Goal: Task Accomplishment & Management: Manage account settings

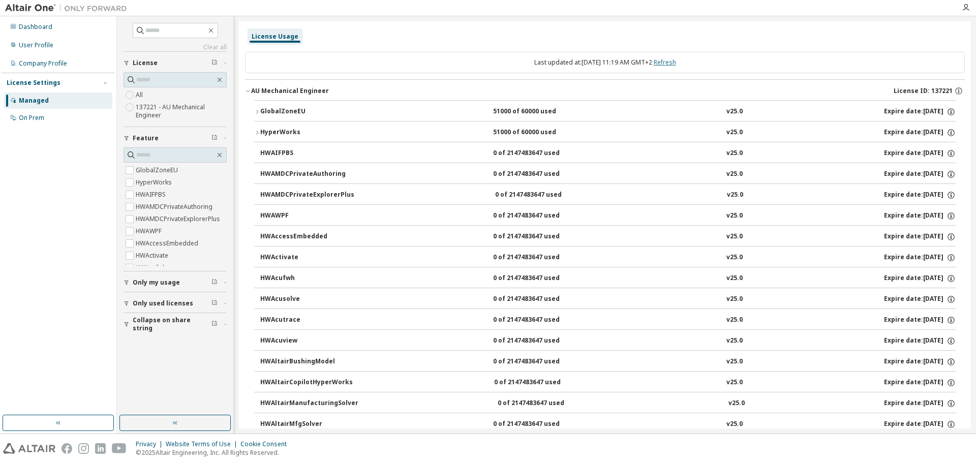
click at [670, 63] on link "Refresh" at bounding box center [665, 62] width 22 height 9
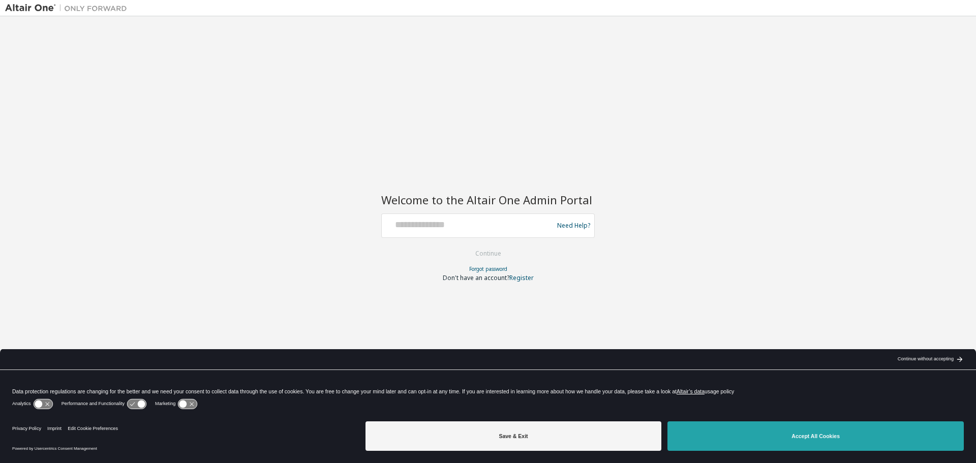
click at [781, 434] on button "Accept All Cookies" at bounding box center [815, 435] width 296 height 29
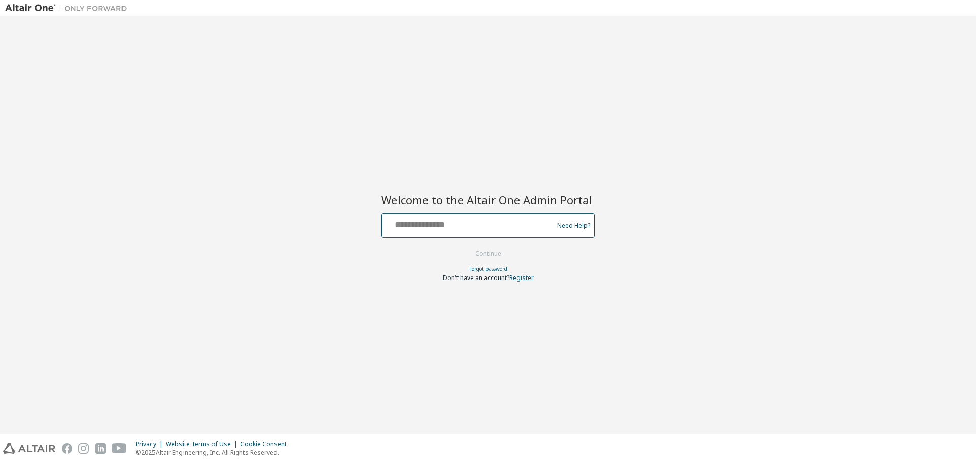
click at [469, 226] on input "text" at bounding box center [469, 223] width 166 height 15
type input "**********"
click at [475, 253] on button "Continue" at bounding box center [488, 253] width 47 height 15
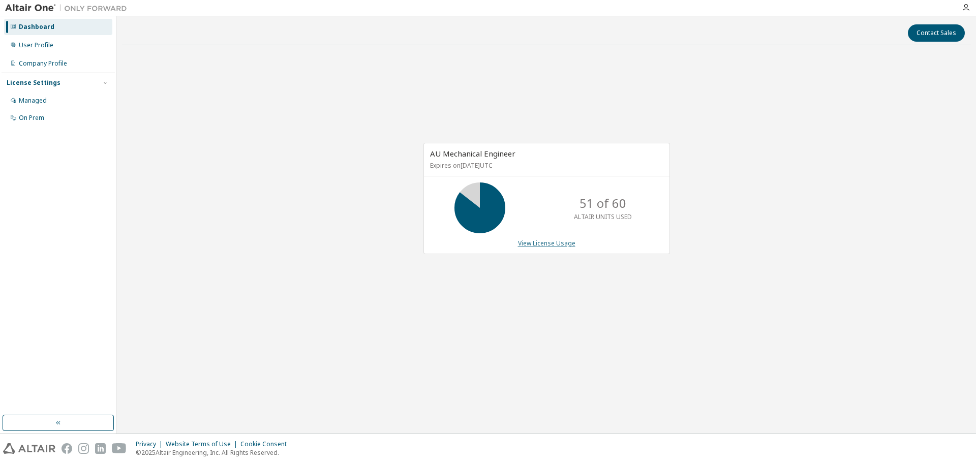
click at [527, 241] on link "View License Usage" at bounding box center [546, 243] width 57 height 9
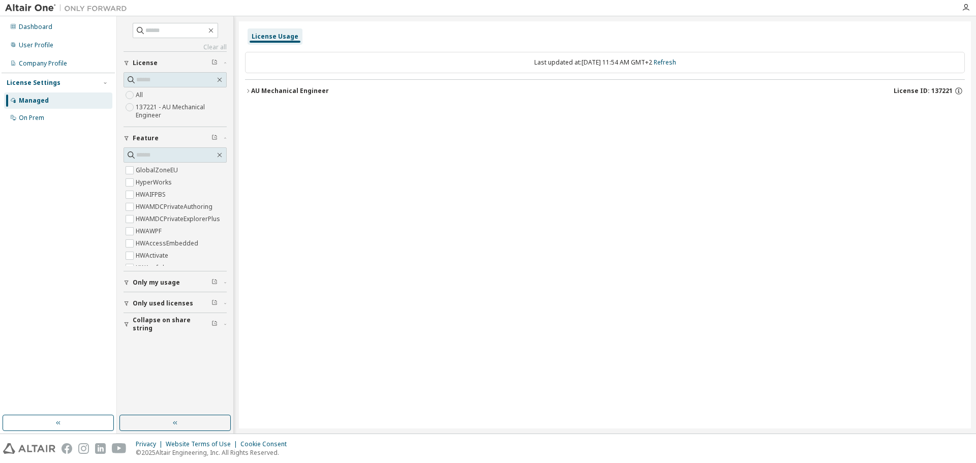
click at [296, 87] on div "AU Mechanical Engineer" at bounding box center [290, 91] width 78 height 8
